Goal: Check status: Check status

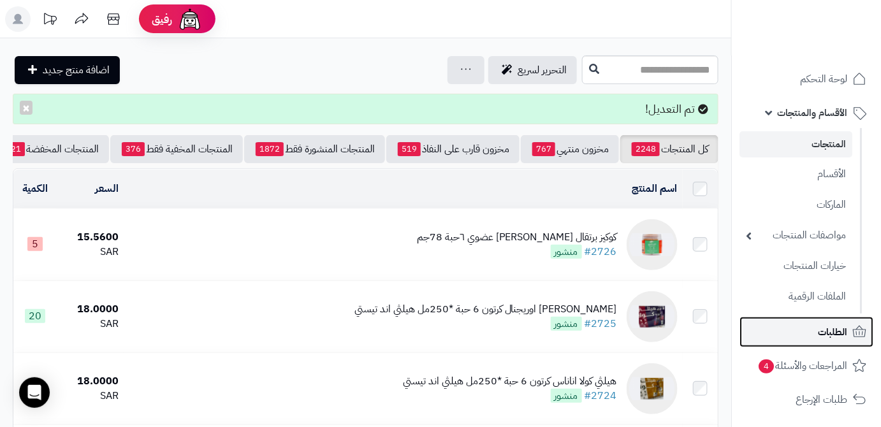
click at [828, 326] on span "الطلبات" at bounding box center [832, 332] width 29 height 18
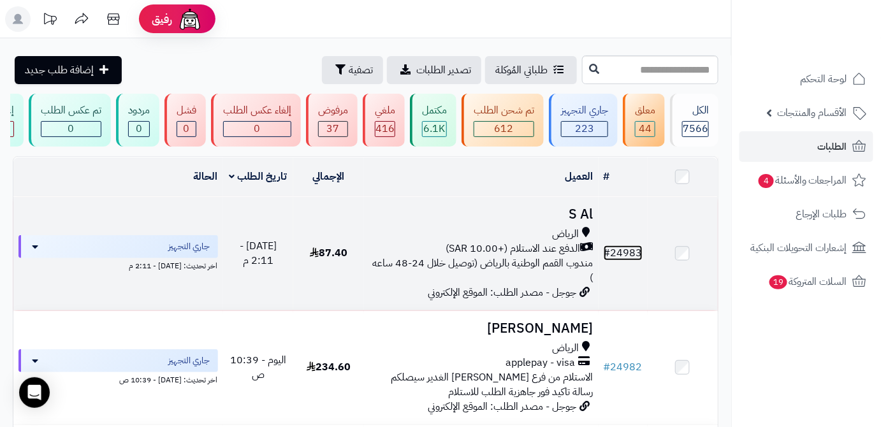
click at [618, 255] on link "# 24983" at bounding box center [623, 252] width 39 height 15
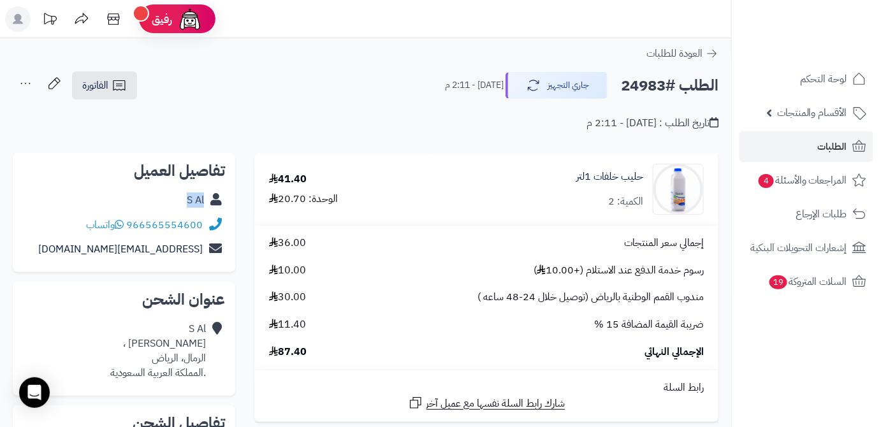
drag, startPoint x: 185, startPoint y: 202, endPoint x: 204, endPoint y: 205, distance: 19.3
click at [204, 205] on div "S Al" at bounding box center [124, 200] width 202 height 25
copy link "S Al"
drag, startPoint x: 163, startPoint y: 228, endPoint x: 215, endPoint y: 228, distance: 52.3
click at [215, 228] on div "966565554600 واتساب" at bounding box center [124, 225] width 202 height 25
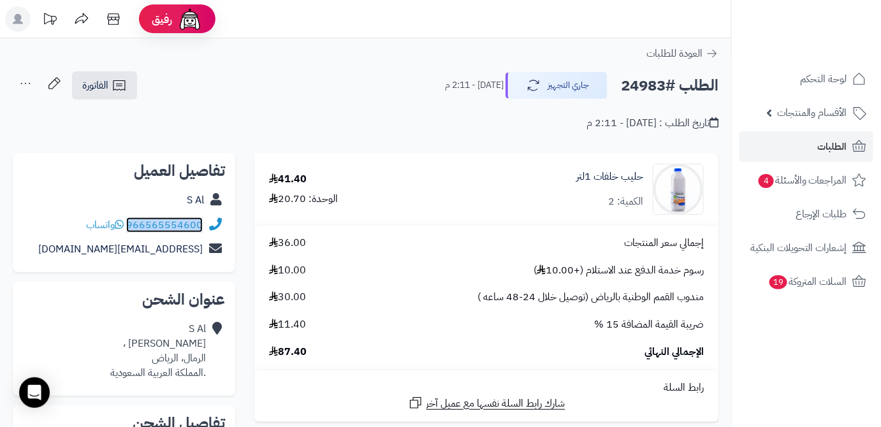
copy div "966565554600"
drag, startPoint x: 118, startPoint y: 248, endPoint x: 194, endPoint y: 249, distance: 76.5
click at [199, 252] on div "[EMAIL_ADDRESS][DOMAIN_NAME]" at bounding box center [124, 249] width 202 height 25
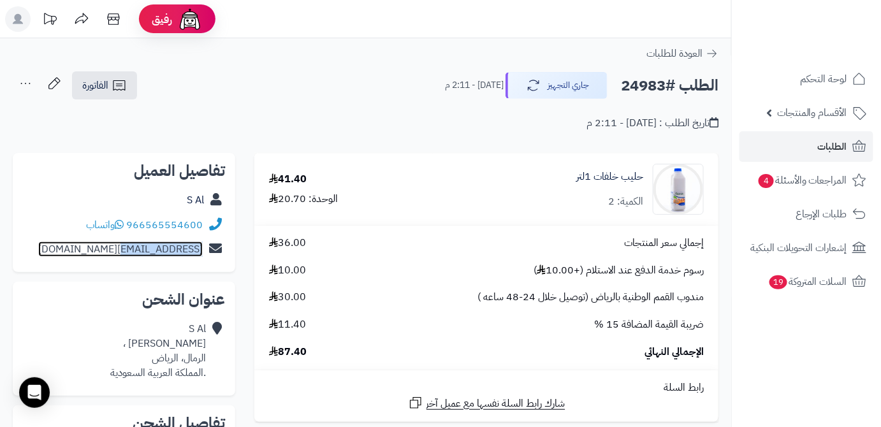
copy link "sasa@gmail.com"
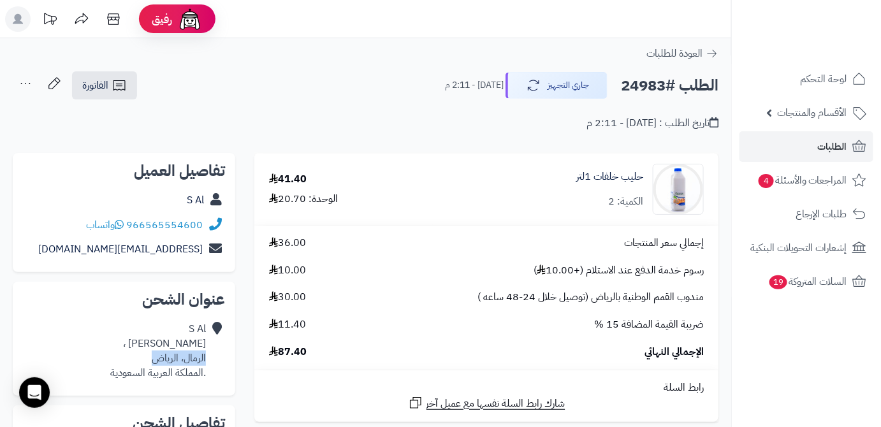
drag, startPoint x: 148, startPoint y: 360, endPoint x: 205, endPoint y: 354, distance: 56.4
click at [205, 354] on div "S Al بن رشد ، الرمال، الرياض .المملكة العربية السعودية" at bounding box center [158, 351] width 96 height 58
copy div "الرمال، الرياض"
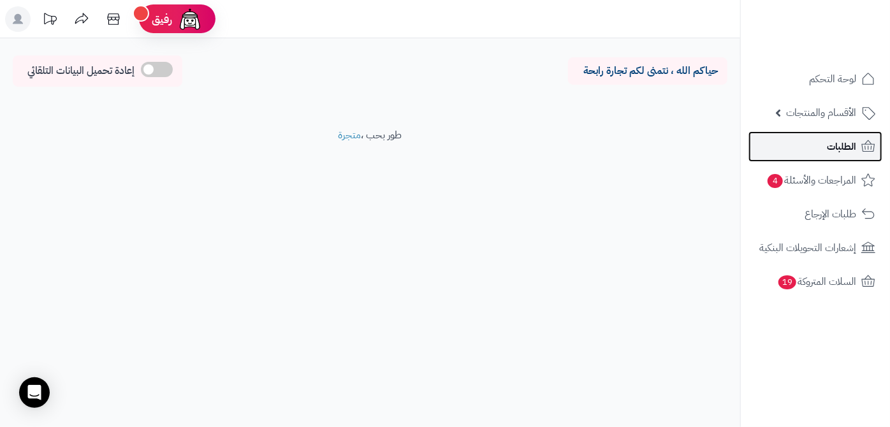
click at [784, 160] on link "الطلبات" at bounding box center [815, 146] width 134 height 31
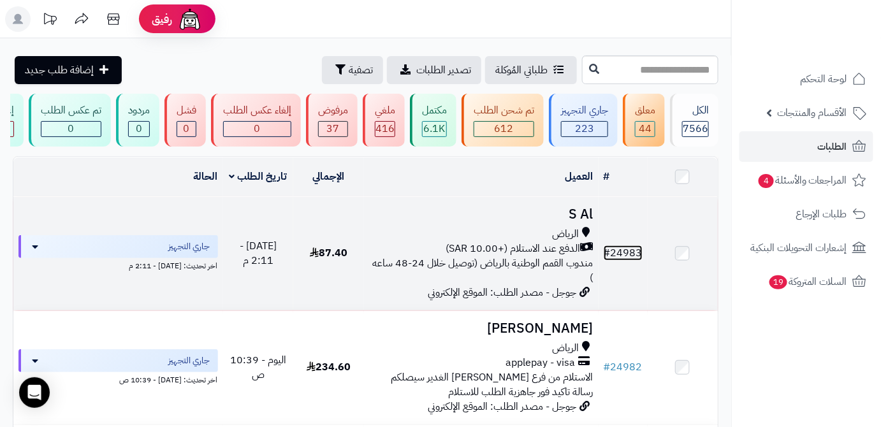
click at [632, 261] on link "# 24983" at bounding box center [623, 252] width 39 height 15
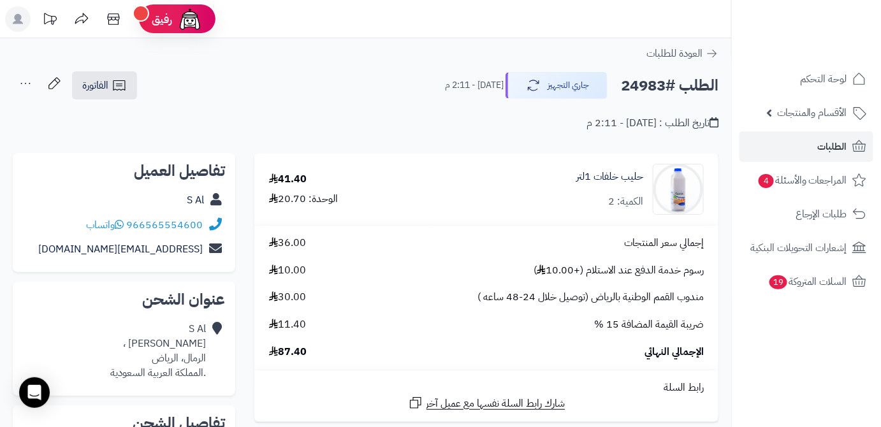
scroll to position [173, 0]
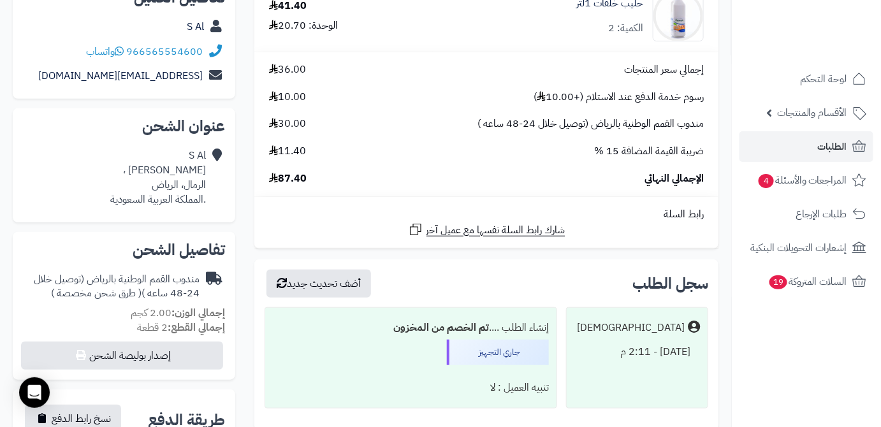
drag, startPoint x: 279, startPoint y: 177, endPoint x: 307, endPoint y: 183, distance: 28.6
click at [307, 183] on span "87.40" at bounding box center [288, 178] width 38 height 15
copy span "87.40"
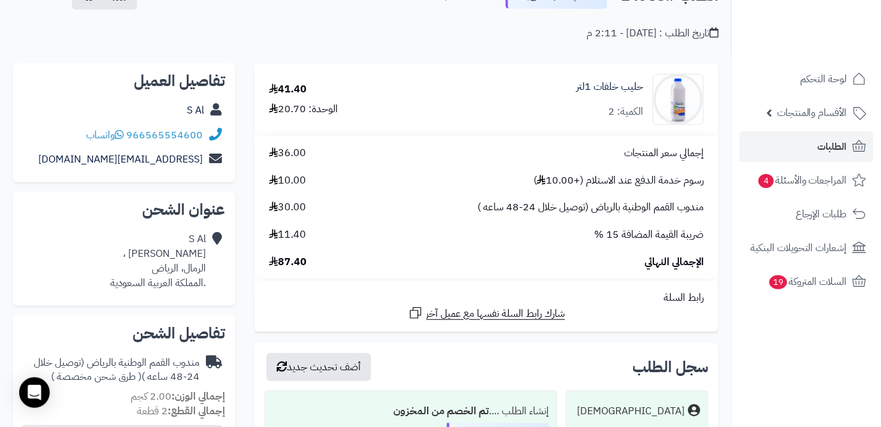
scroll to position [57, 0]
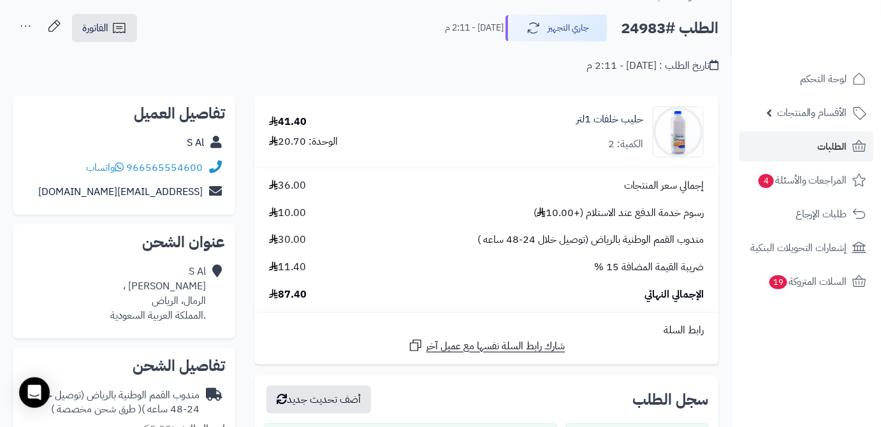
click at [629, 24] on h2 "الطلب #24983" at bounding box center [670, 28] width 98 height 26
copy h2 "24983"
drag, startPoint x: 571, startPoint y: 120, endPoint x: 646, endPoint y: 126, distance: 74.8
click at [646, 126] on div "حليب خلفات 1لتر الكمية: 2" at bounding box center [575, 131] width 275 height 51
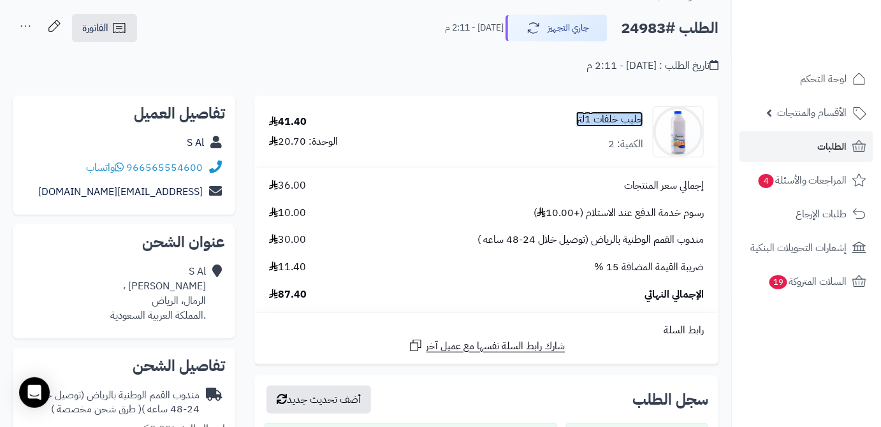
copy link "حليب خلفات 1لتر"
